Goal: Information Seeking & Learning: Get advice/opinions

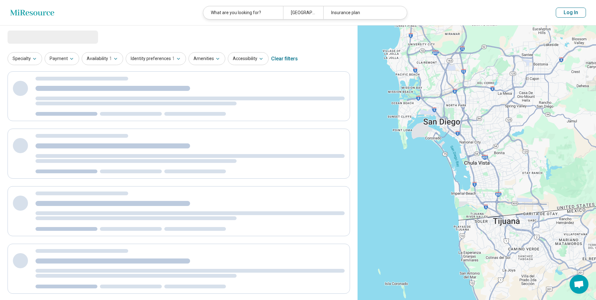
select select "***"
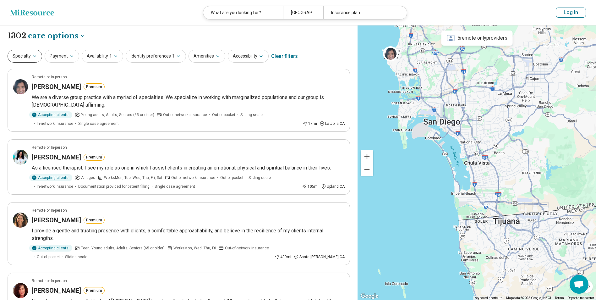
click at [31, 60] on button "Specialty" at bounding box center [25, 56] width 35 height 13
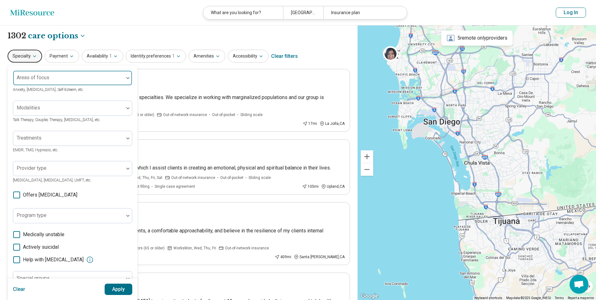
click at [42, 77] on div "Areas of focus" at bounding box center [72, 77] width 119 height 15
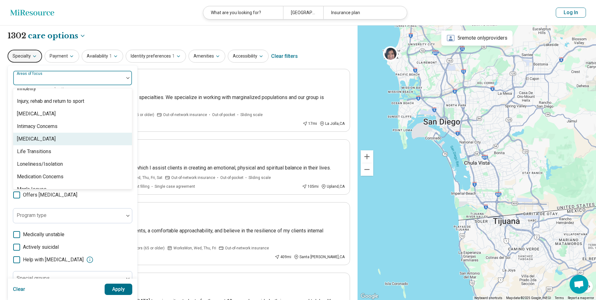
scroll to position [628, 0]
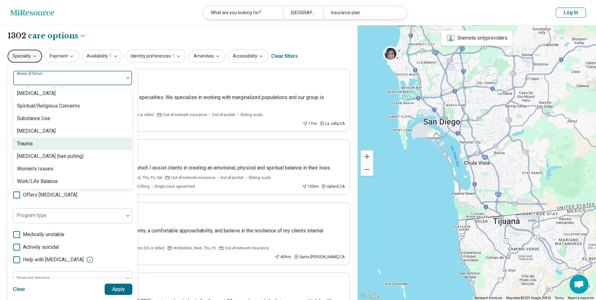
click at [55, 145] on div "Trauma" at bounding box center [72, 143] width 119 height 13
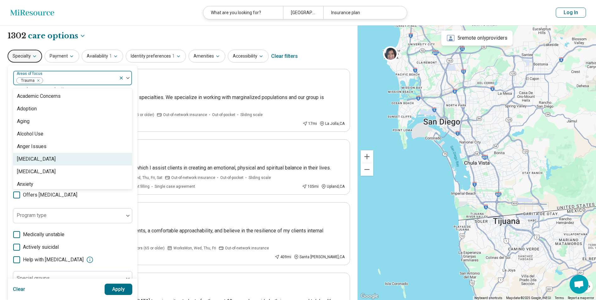
scroll to position [31, 0]
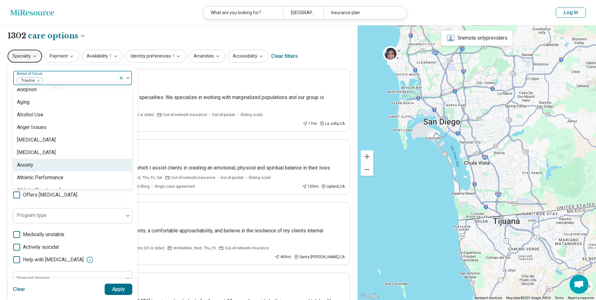
click at [48, 165] on div "Anxiety" at bounding box center [72, 165] width 119 height 13
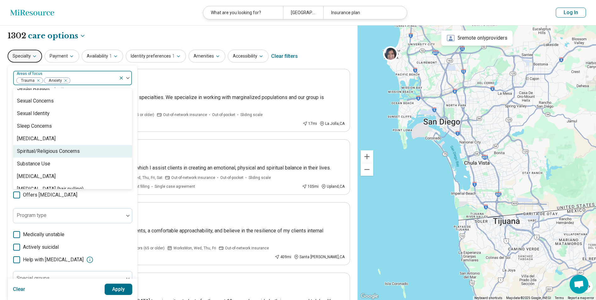
scroll to position [1148, 0]
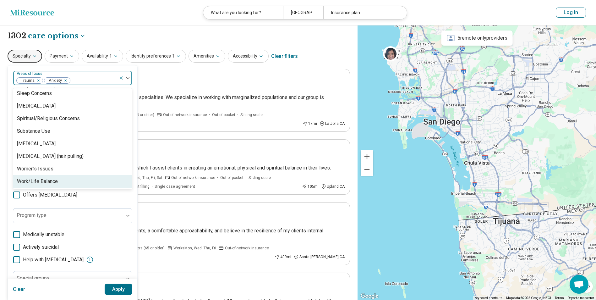
click at [118, 288] on button "Apply" at bounding box center [119, 288] width 28 height 11
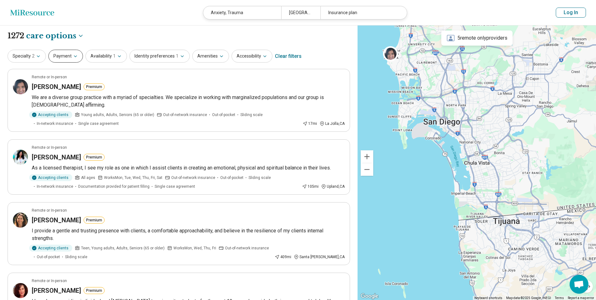
click at [74, 58] on icon "button" at bounding box center [75, 56] width 5 height 5
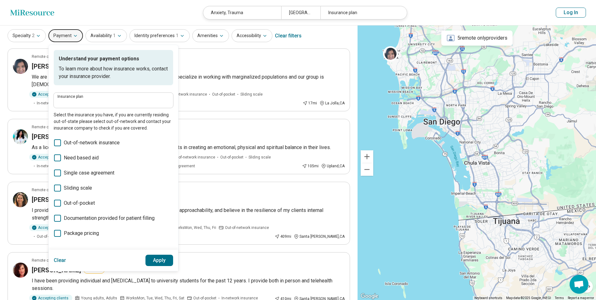
scroll to position [31, 0]
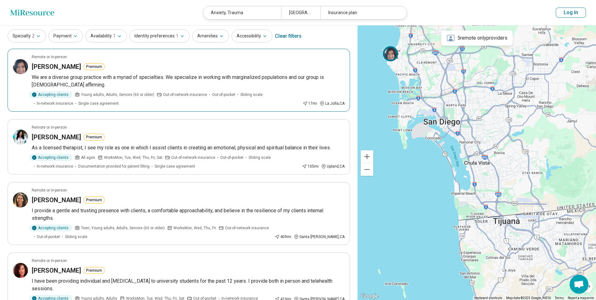
scroll to position [0, 0]
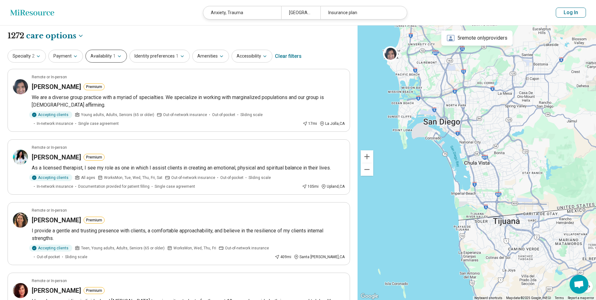
click at [114, 54] on button "Availability 1" at bounding box center [105, 56] width 41 height 13
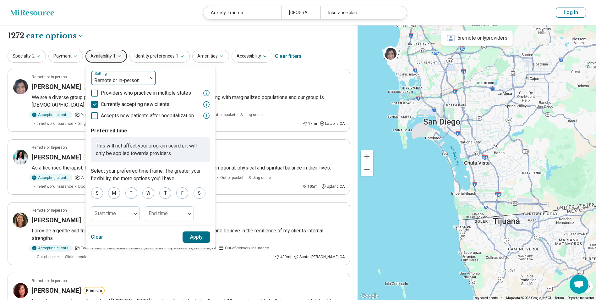
click at [128, 82] on div at bounding box center [119, 80] width 51 height 9
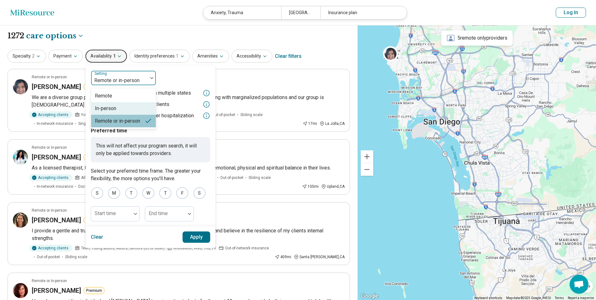
click at [117, 107] on div "In-person" at bounding box center [123, 108] width 65 height 13
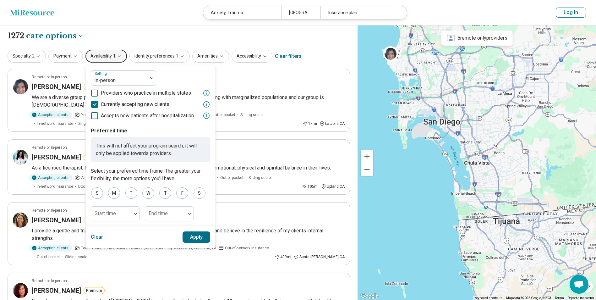
click at [186, 236] on button "Apply" at bounding box center [196, 236] width 28 height 11
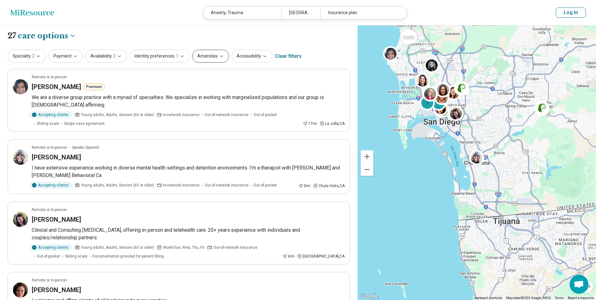
click at [207, 60] on button "Amenities" at bounding box center [210, 56] width 37 height 13
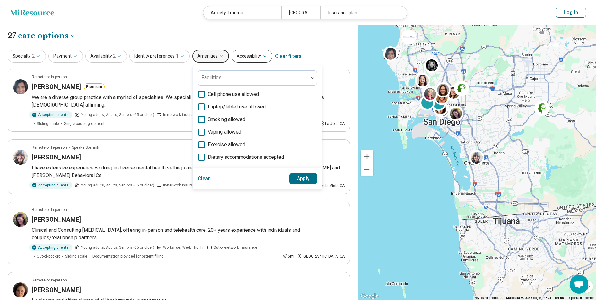
click at [240, 56] on button "Accessibility" at bounding box center [251, 56] width 41 height 13
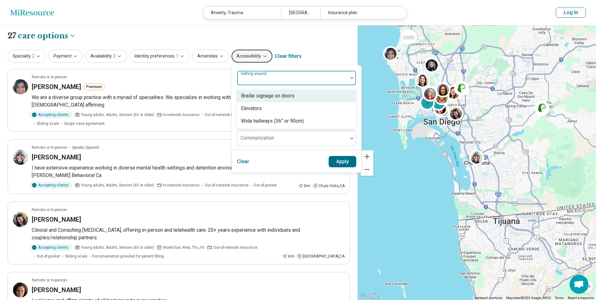
click at [252, 79] on div "Getting around" at bounding box center [296, 77] width 119 height 15
click at [253, 78] on div at bounding box center [292, 80] width 105 height 9
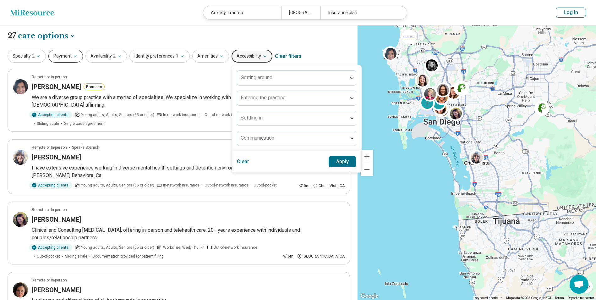
click at [73, 57] on icon "button" at bounding box center [75, 56] width 5 height 5
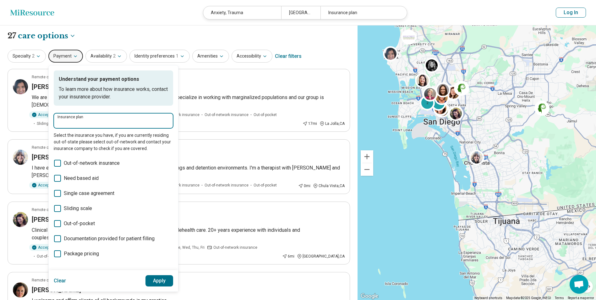
click at [88, 121] on input "Insurance plan" at bounding box center [113, 123] width 112 height 8
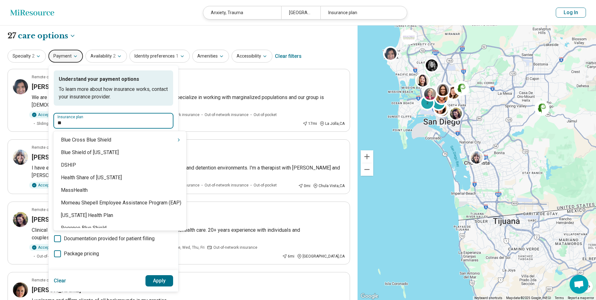
type input "*"
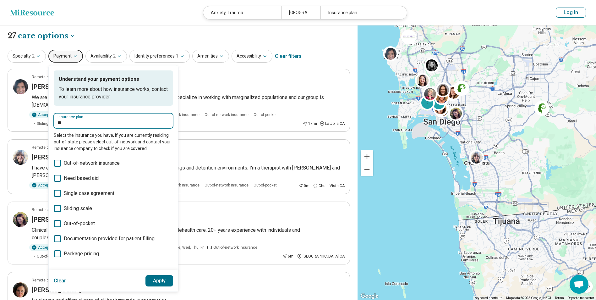
type input "*"
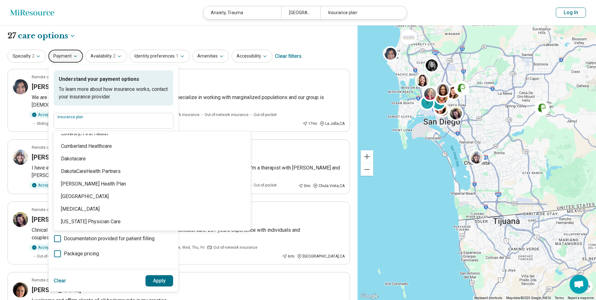
scroll to position [2103, 0]
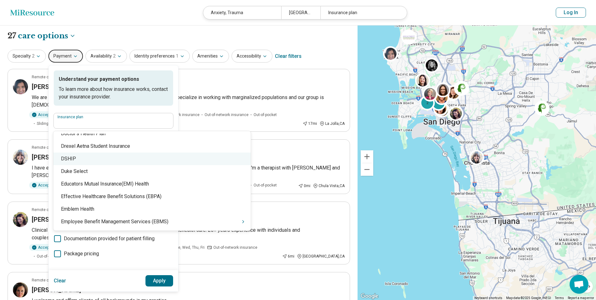
click at [184, 36] on div "**********" at bounding box center [179, 35] width 342 height 11
